Goal: Entertainment & Leisure: Consume media (video, audio)

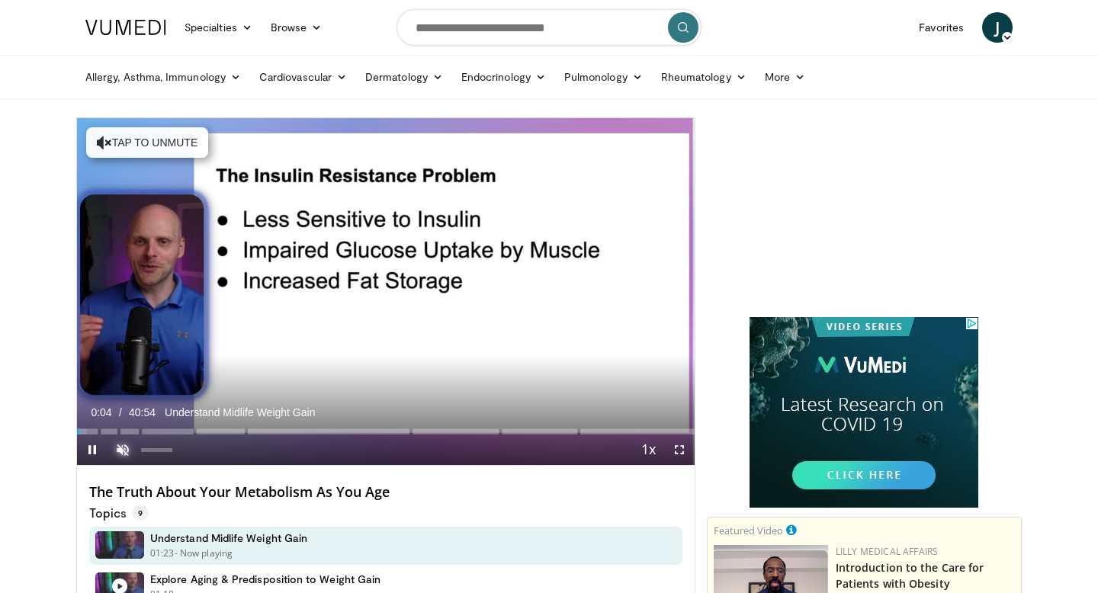
click at [124, 451] on span "Video Player" at bounding box center [123, 450] width 31 height 31
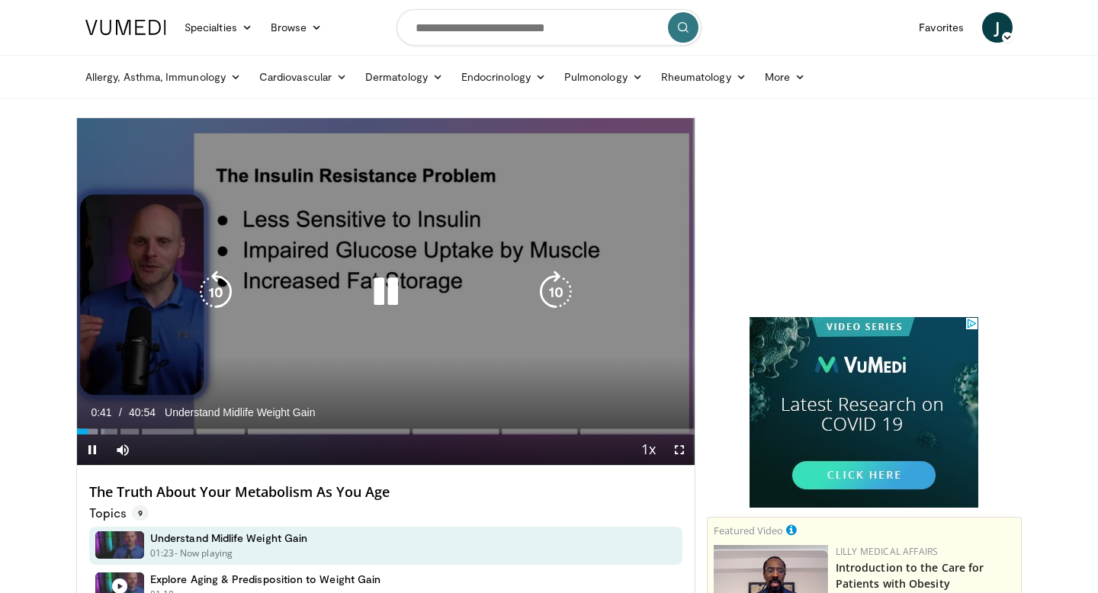
click at [409, 386] on div "10 seconds Tap to unmute" at bounding box center [386, 291] width 618 height 347
